Goal: Information Seeking & Learning: Learn about a topic

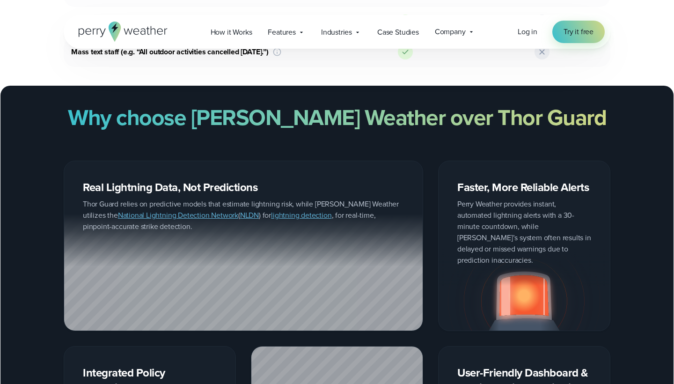
scroll to position [1057, 0]
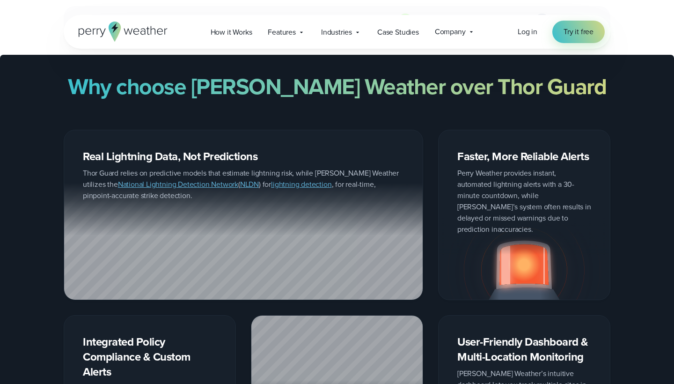
drag, startPoint x: 366, startPoint y: 222, endPoint x: 322, endPoint y: 154, distance: 81.1
click at [322, 154] on div "Real Lightning Data, Not Predictions Thor Guard relies on predictive models tha…" at bounding box center [243, 215] width 359 height 170
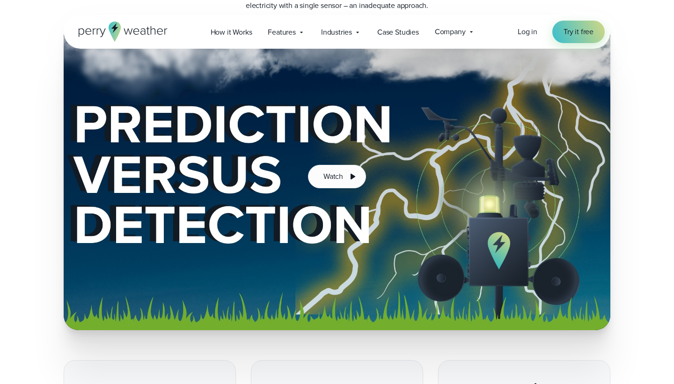
scroll to position [1676, 0]
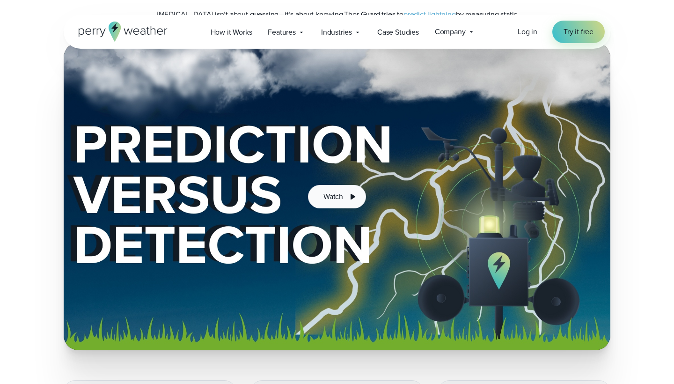
click at [341, 185] on button "Watch" at bounding box center [337, 196] width 58 height 23
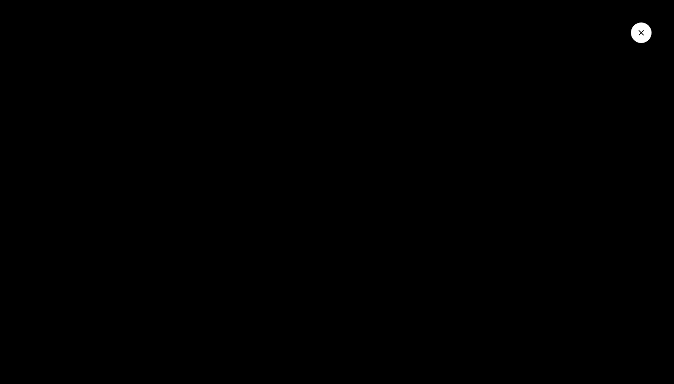
click at [638, 36] on icon "Close Video" at bounding box center [640, 32] width 9 height 9
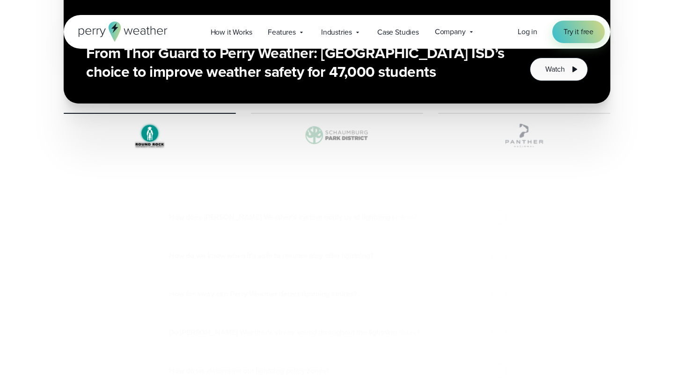
scroll to position [2939, 0]
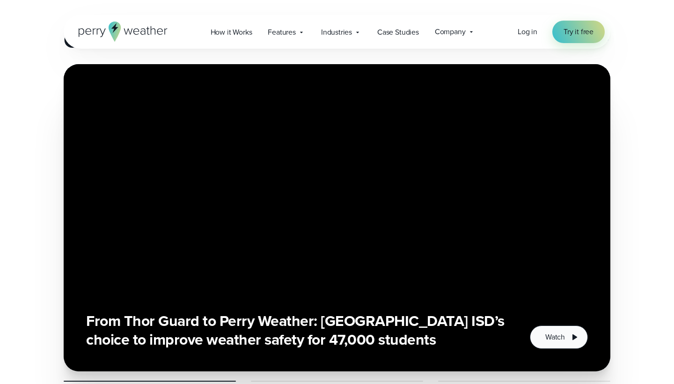
click at [549, 331] on span "Watch" at bounding box center [555, 336] width 20 height 11
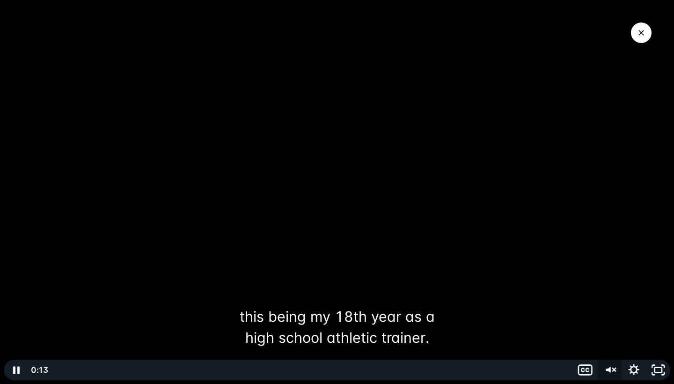
click at [607, 367] on icon "Unmute" at bounding box center [609, 369] width 24 height 21
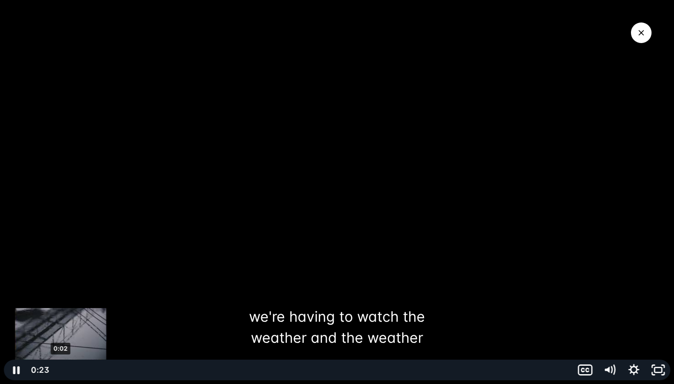
click at [61, 370] on div "0:02" at bounding box center [312, 369] width 510 height 21
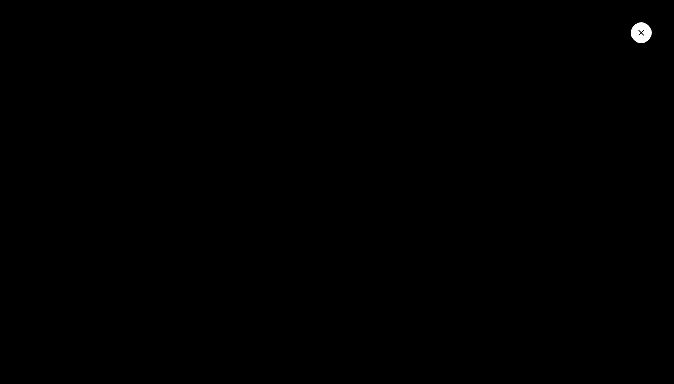
click at [641, 32] on icon "Close Video" at bounding box center [640, 32] width 9 height 9
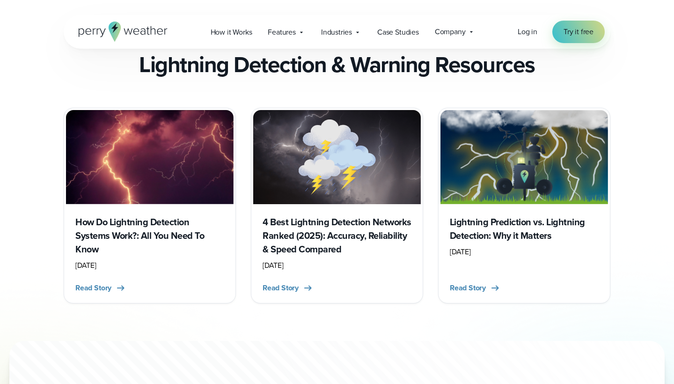
scroll to position [3888, 0]
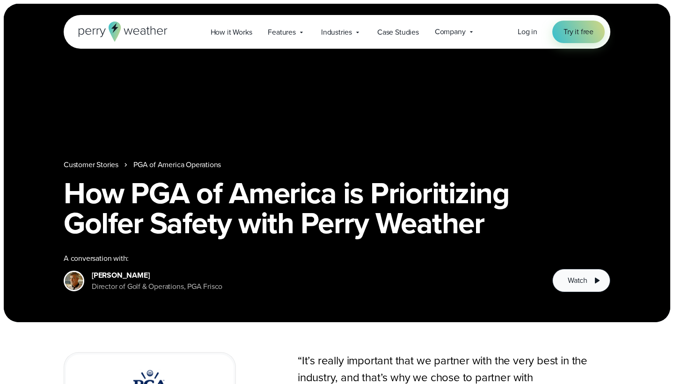
click at [566, 277] on button "Watch" at bounding box center [581, 280] width 58 height 23
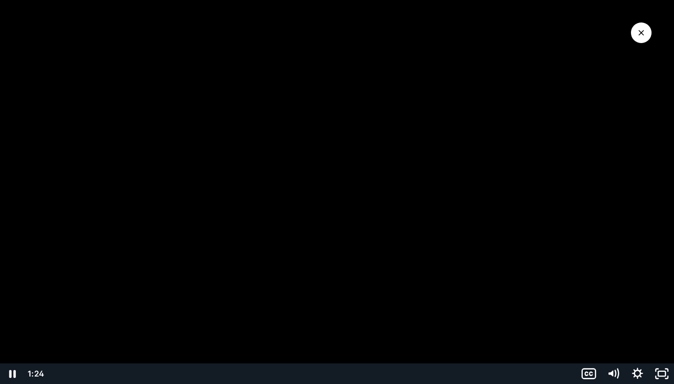
click at [315, 371] on div "Playbar" at bounding box center [311, 373] width 517 height 21
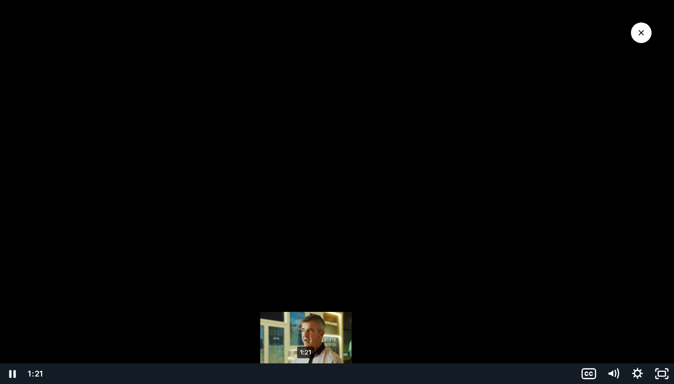
click at [306, 372] on div "1:21" at bounding box center [311, 373] width 517 height 21
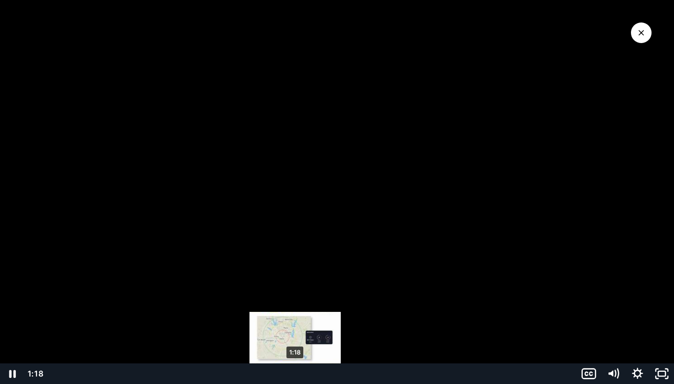
click at [295, 375] on div "1:18" at bounding box center [311, 373] width 517 height 21
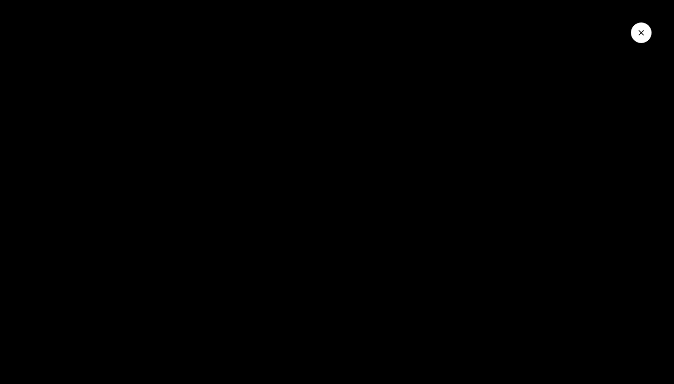
click at [642, 28] on button "Close Video" at bounding box center [641, 32] width 21 height 21
